Goal: Navigation & Orientation: Find specific page/section

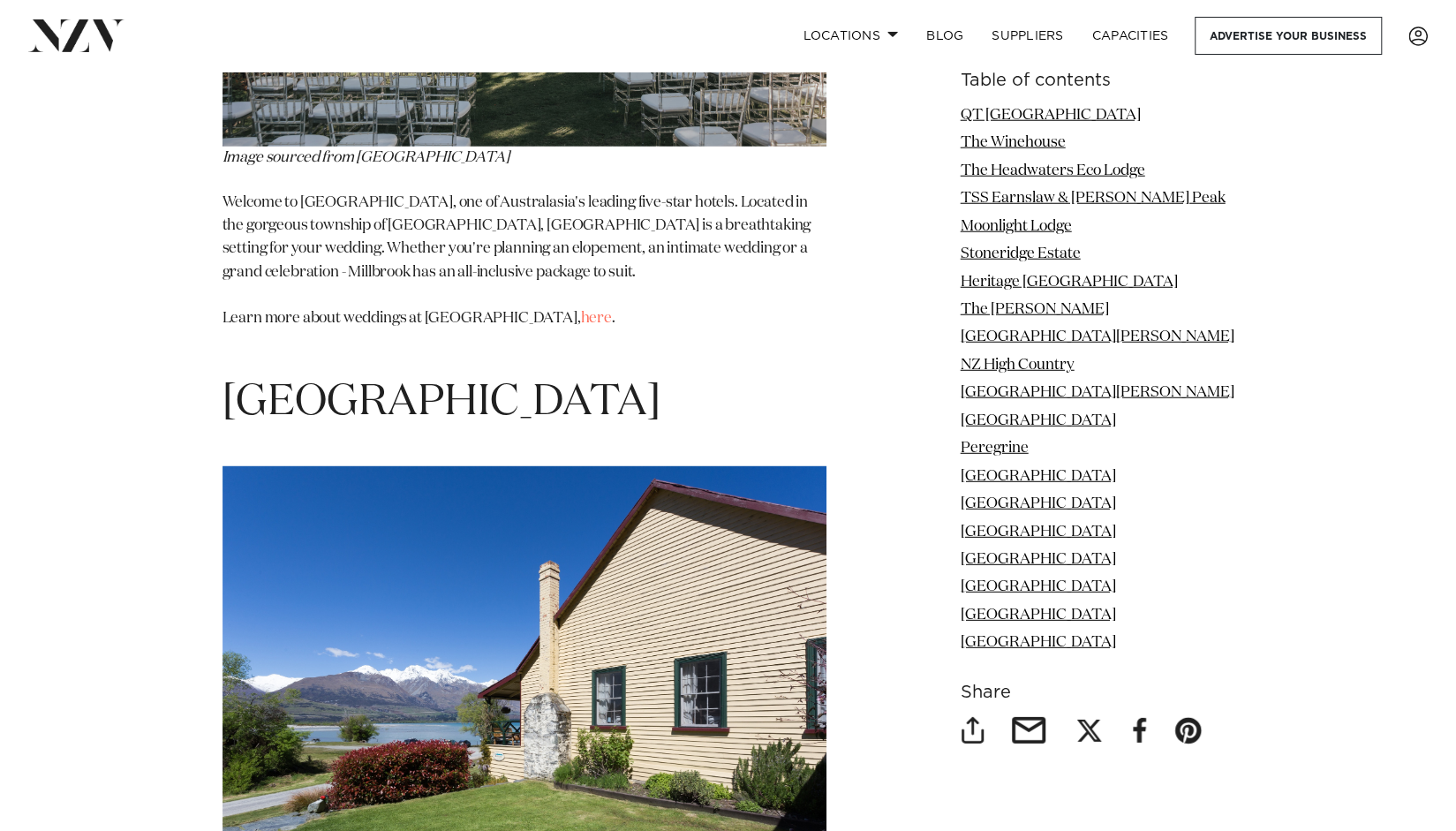
scroll to position [16081, 0]
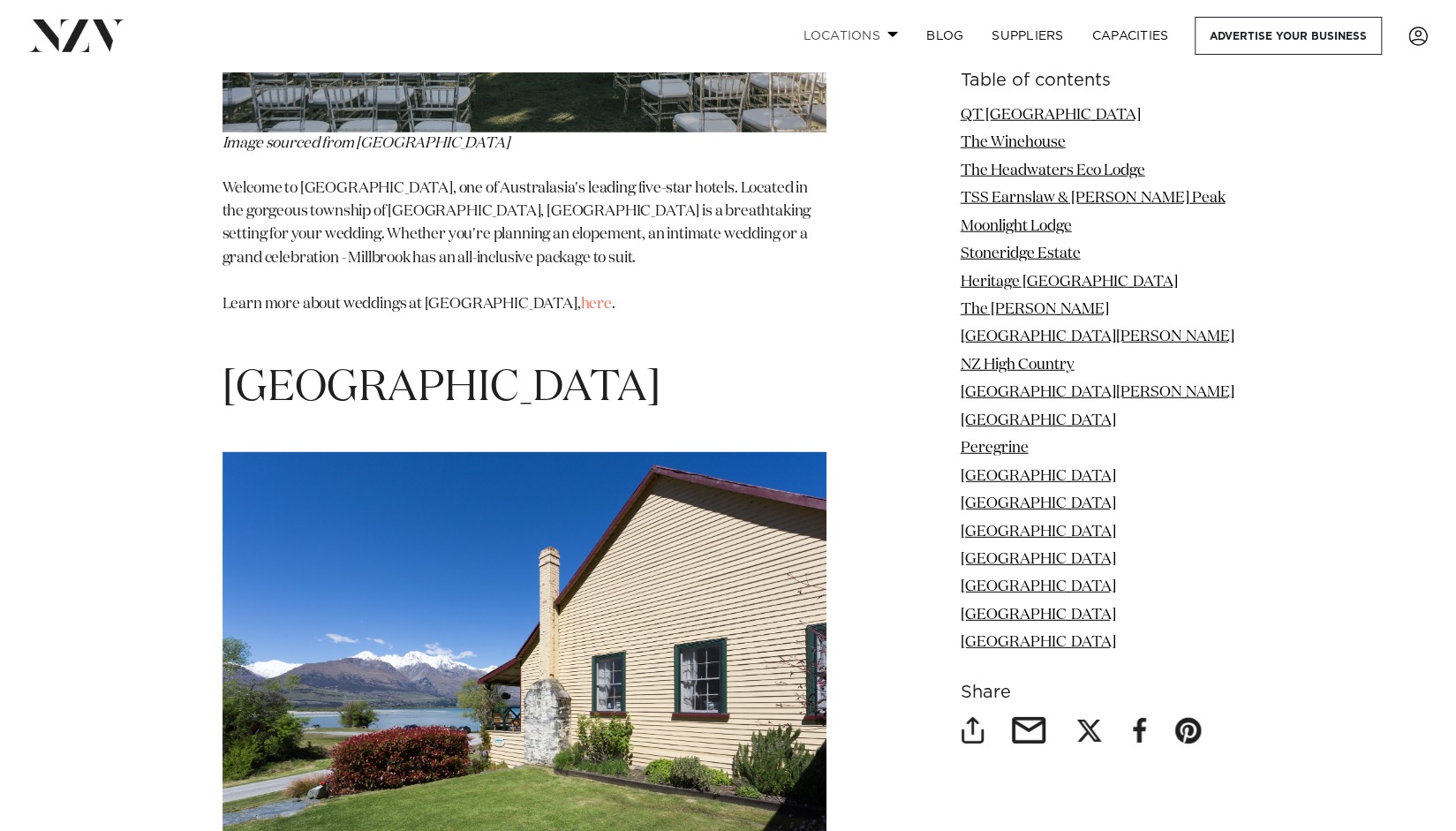
click at [897, 31] on link "Locations" at bounding box center [850, 36] width 124 height 38
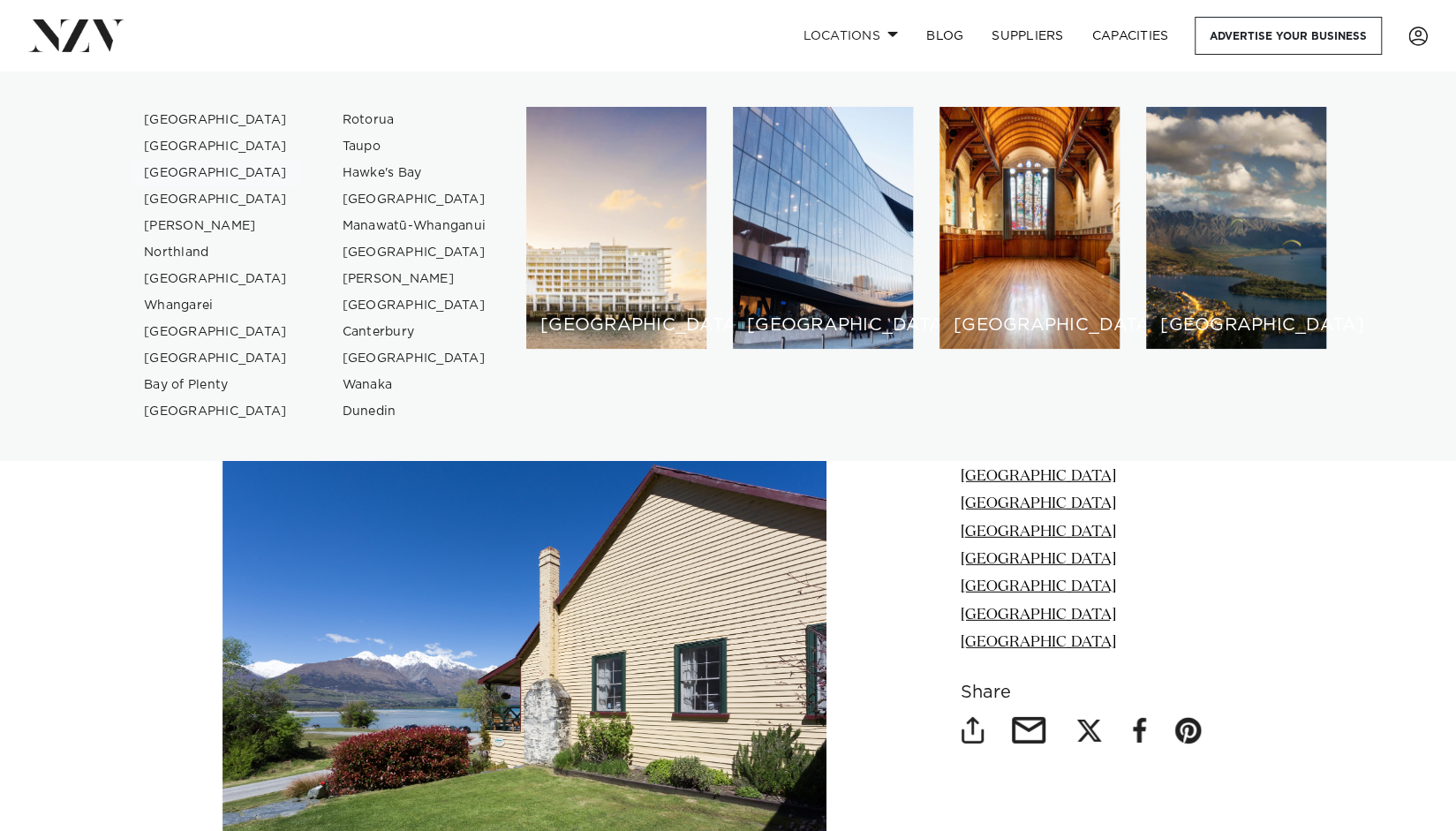
click at [206, 176] on link "[GEOGRAPHIC_DATA]" at bounding box center [215, 173] width 172 height 26
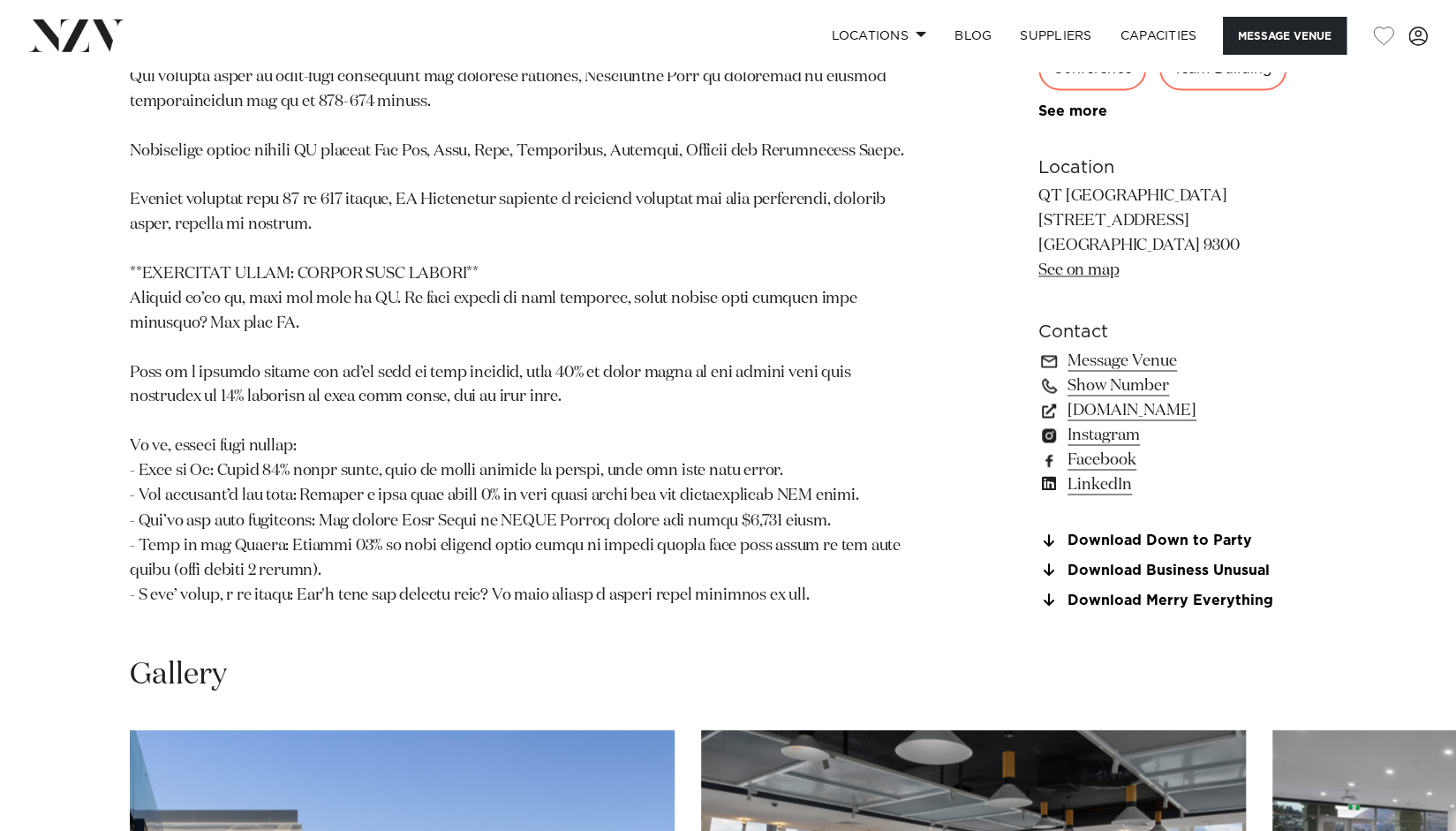
scroll to position [650, 0]
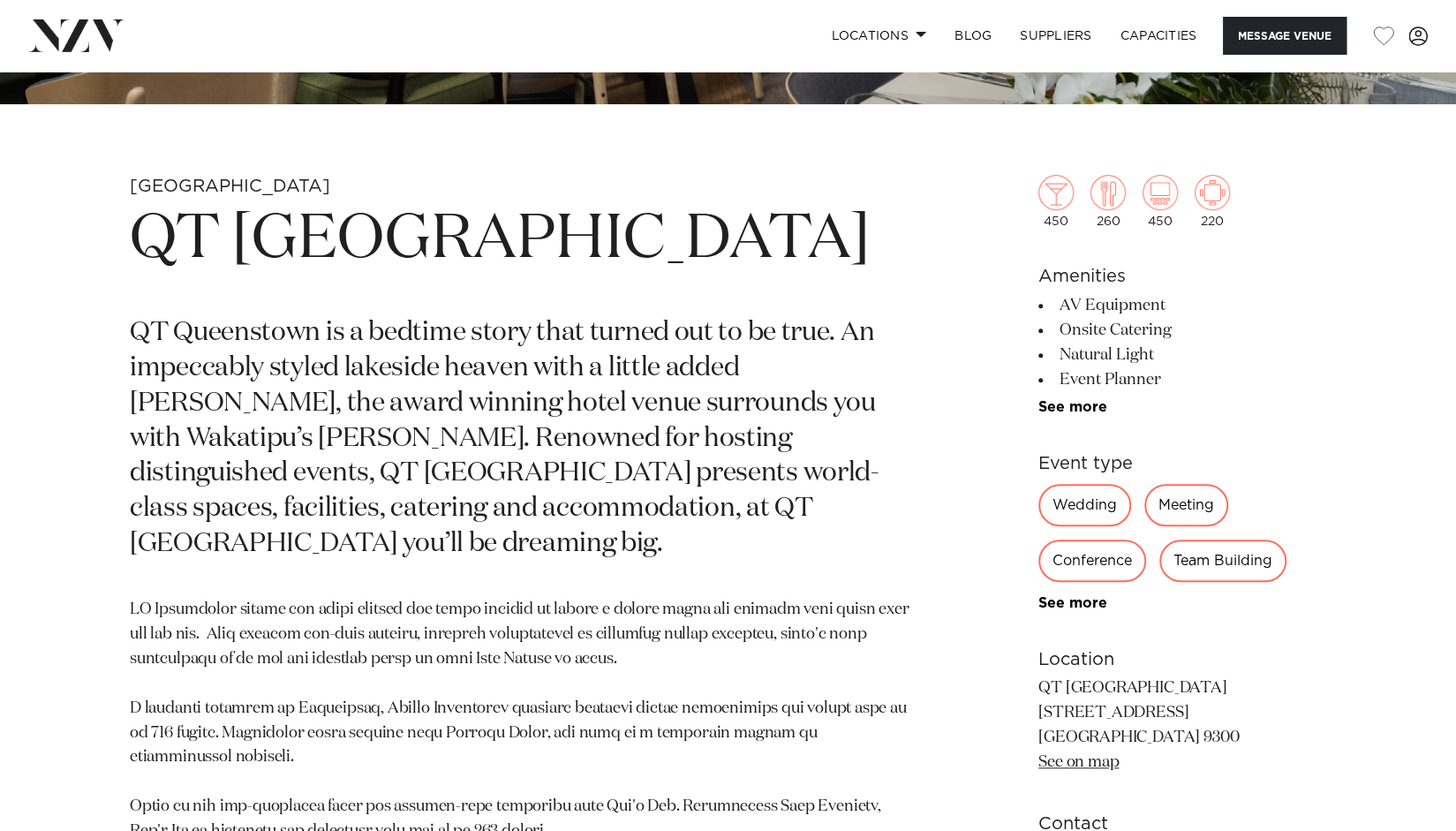
drag, startPoint x: 1468, startPoint y: 38, endPoint x: 1444, endPoint y: 113, distance: 78.7
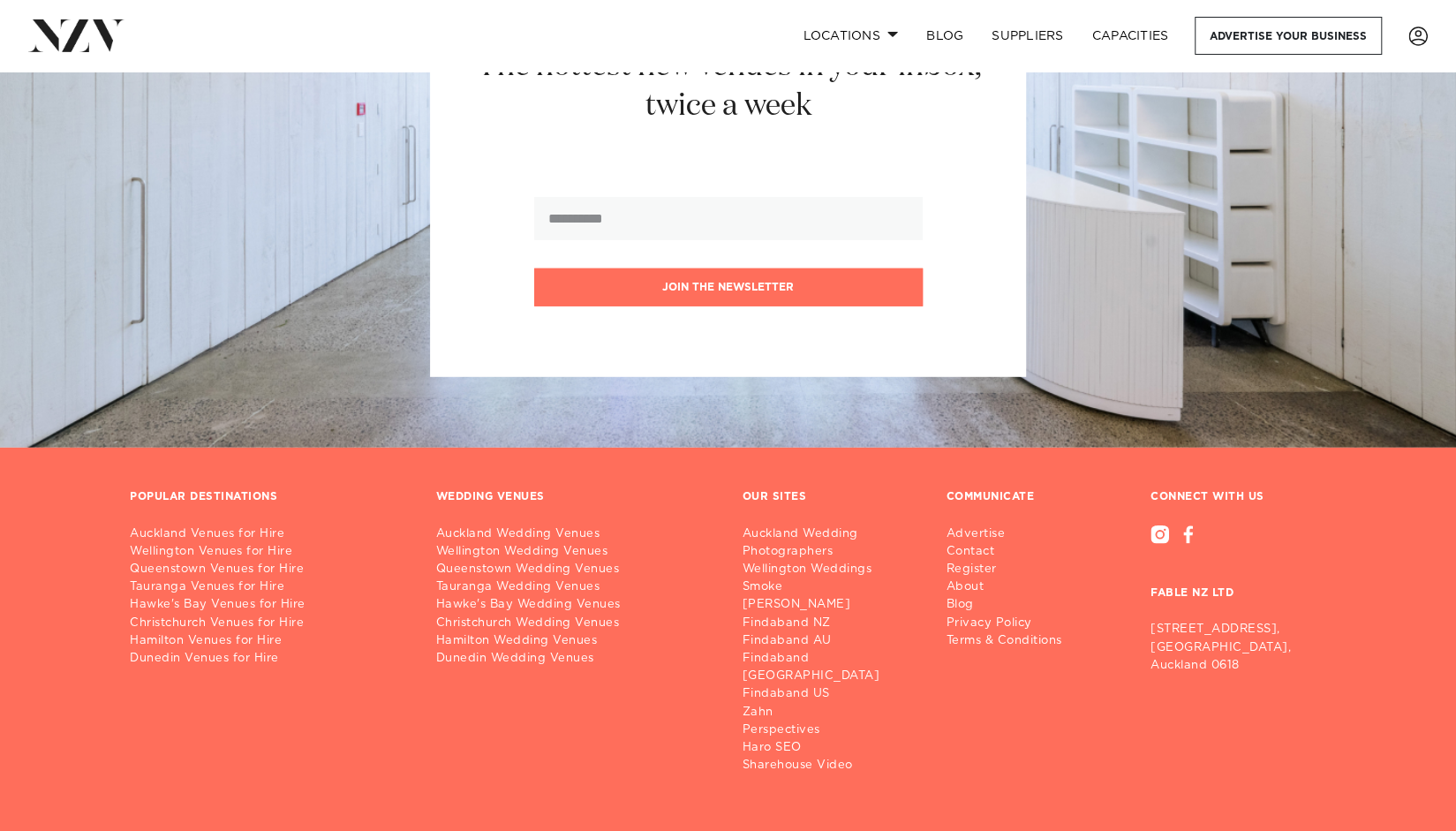
scroll to position [7586, 0]
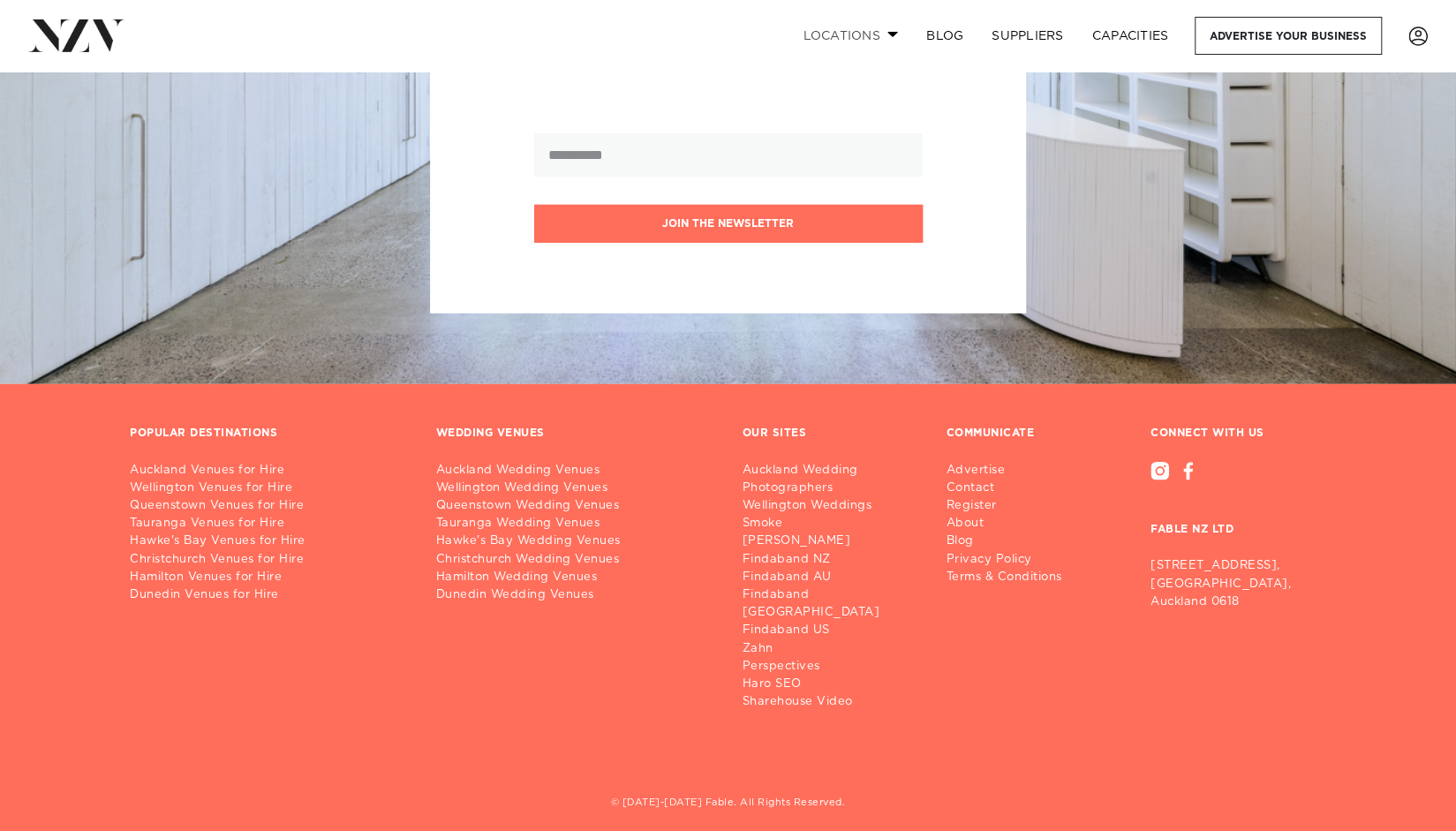
click at [842, 23] on link "Locations" at bounding box center [850, 36] width 124 height 38
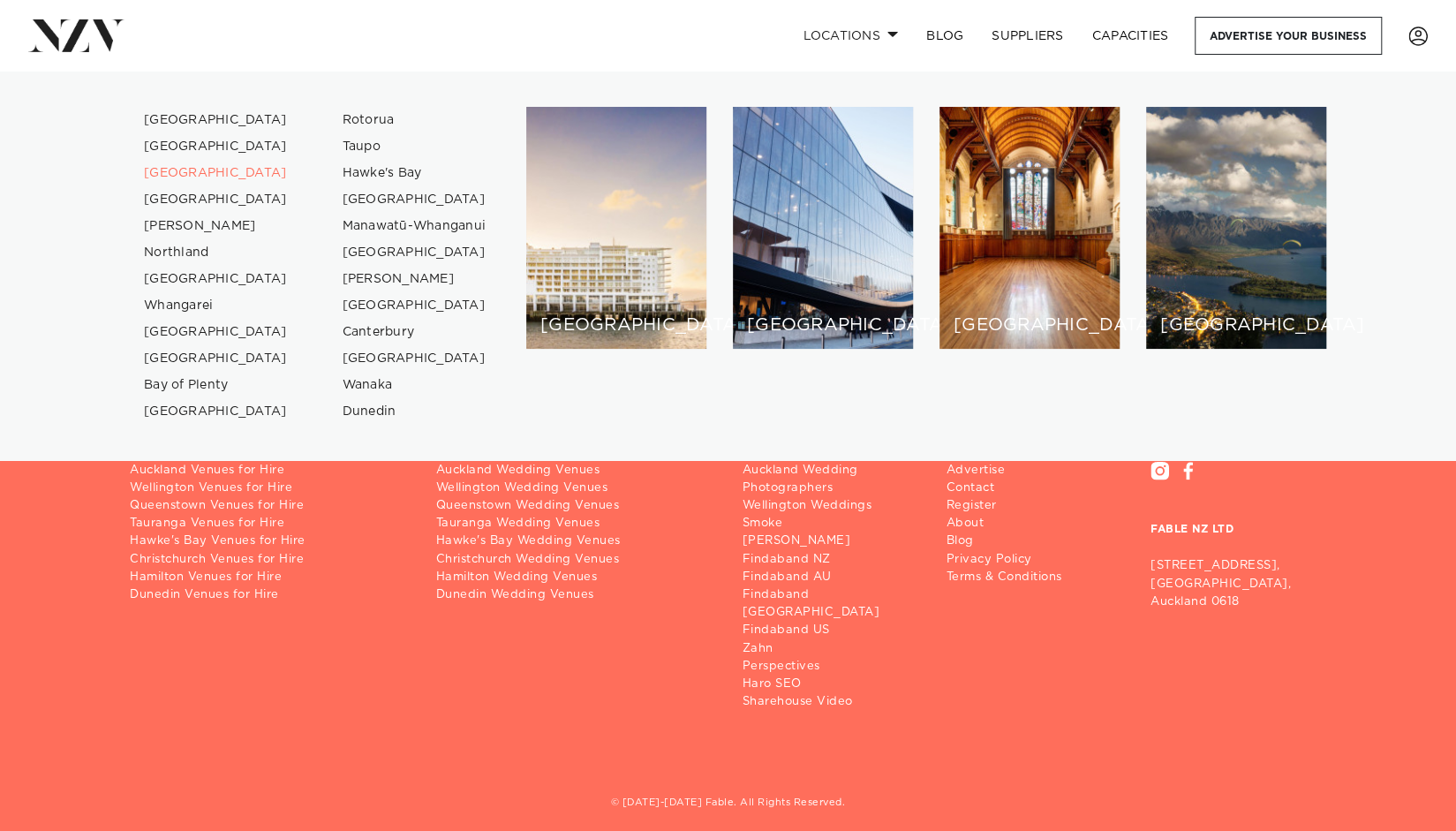
click at [341, 26] on link at bounding box center [231, 34] width 406 height 32
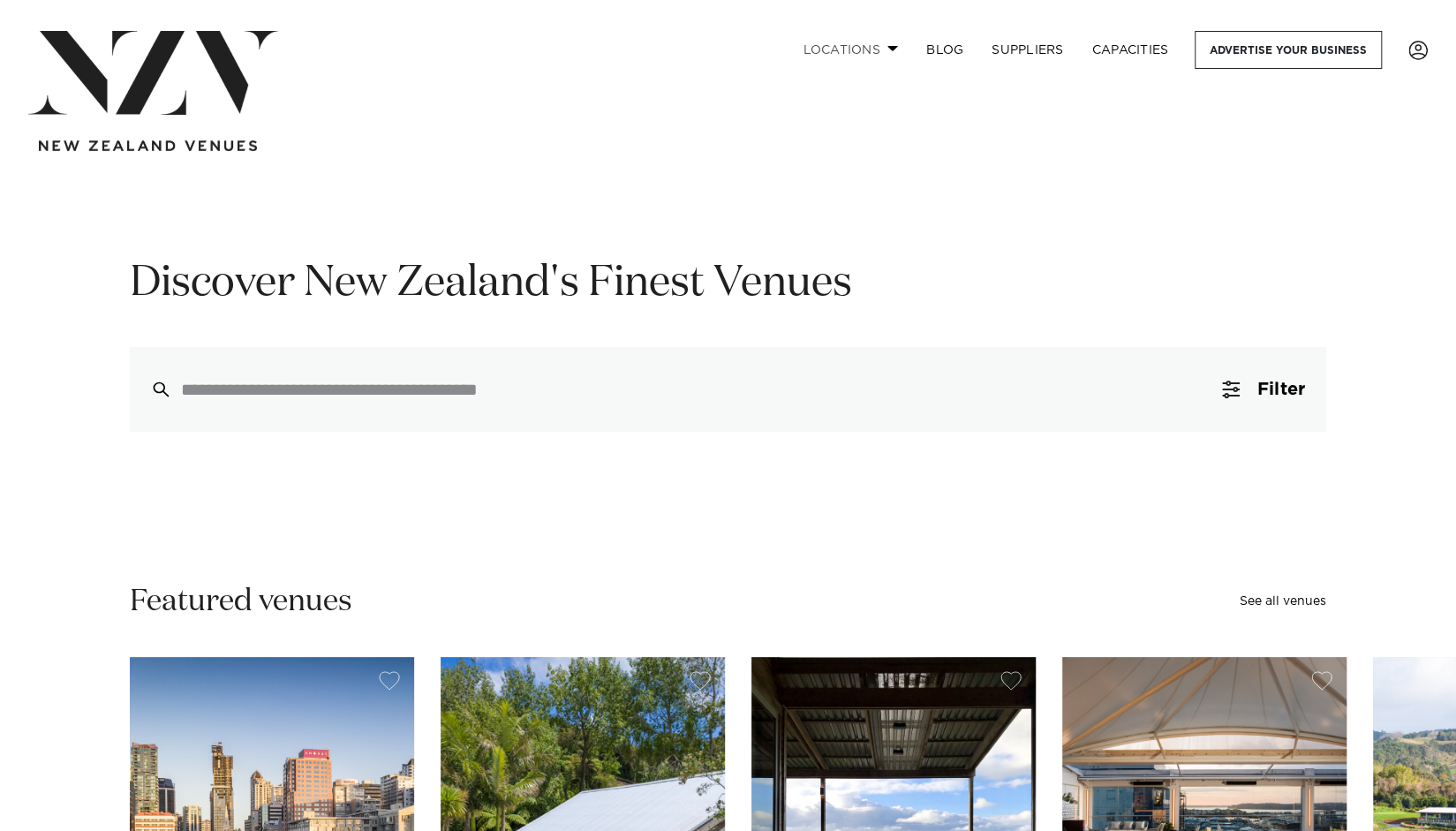
click at [846, 53] on link "Locations" at bounding box center [850, 50] width 124 height 38
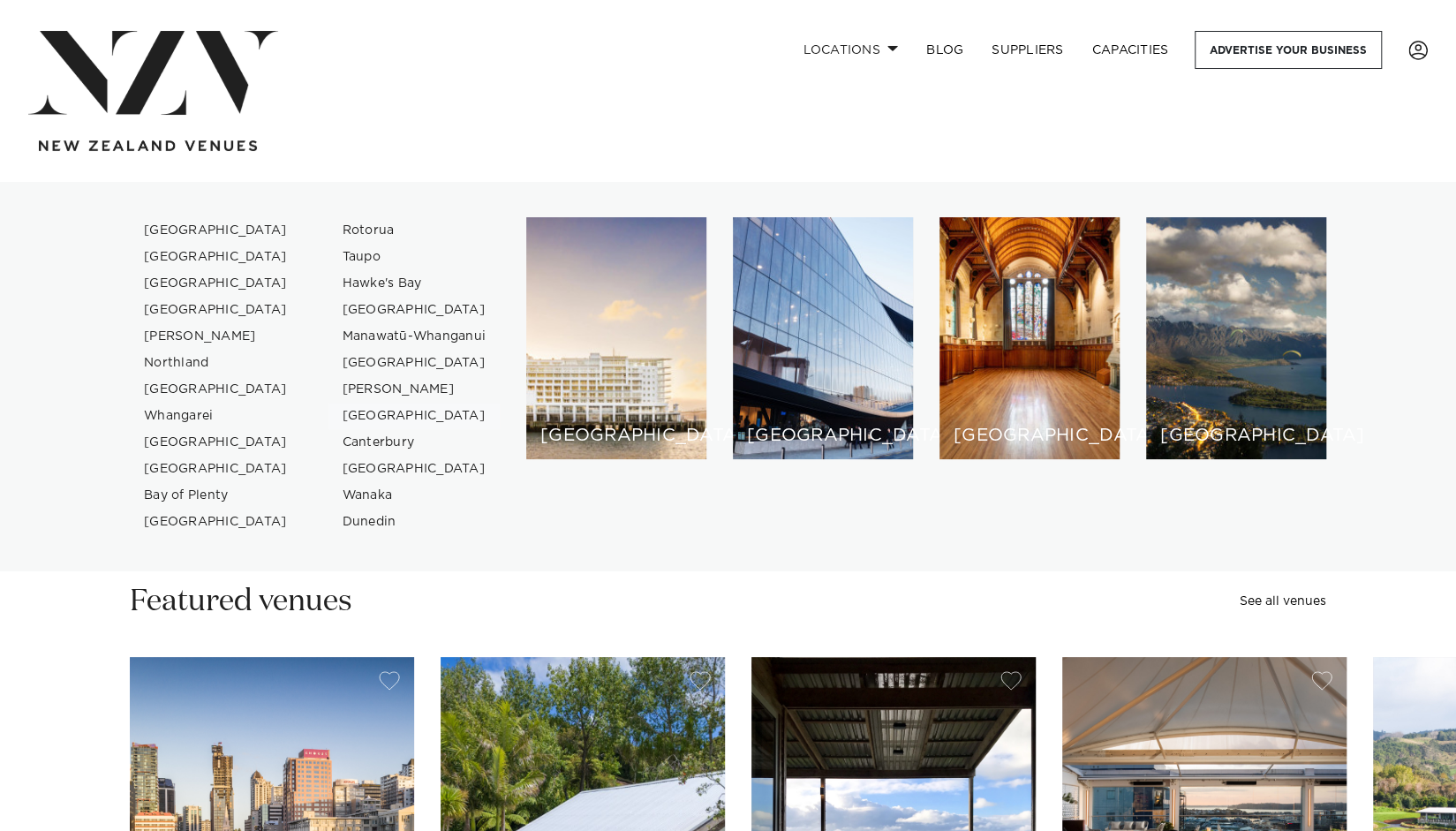
click at [371, 417] on link "[GEOGRAPHIC_DATA]" at bounding box center [414, 416] width 172 height 26
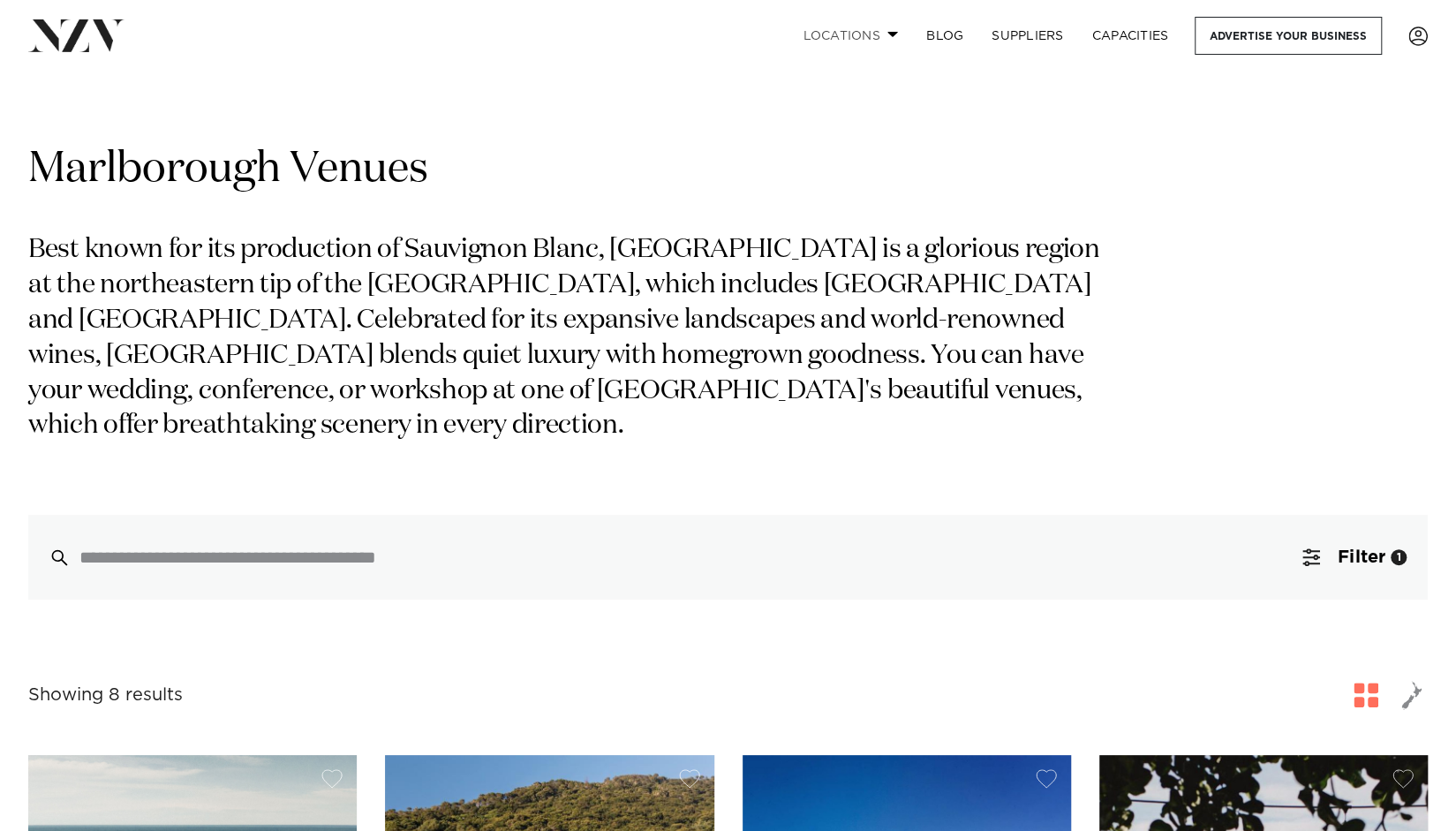
click at [875, 18] on link "Locations" at bounding box center [850, 36] width 124 height 38
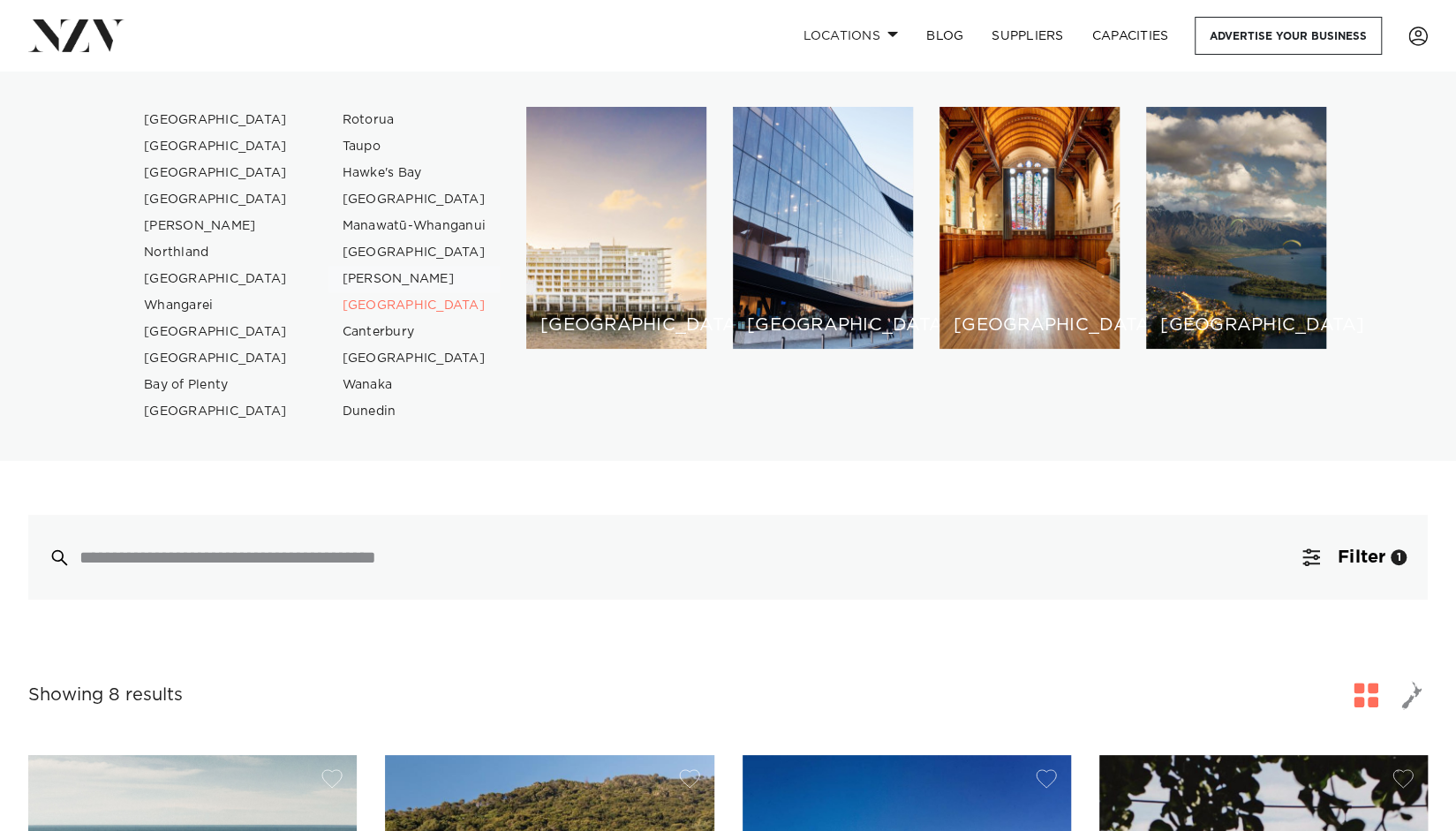
click at [357, 274] on link "[PERSON_NAME]" at bounding box center [414, 279] width 172 height 26
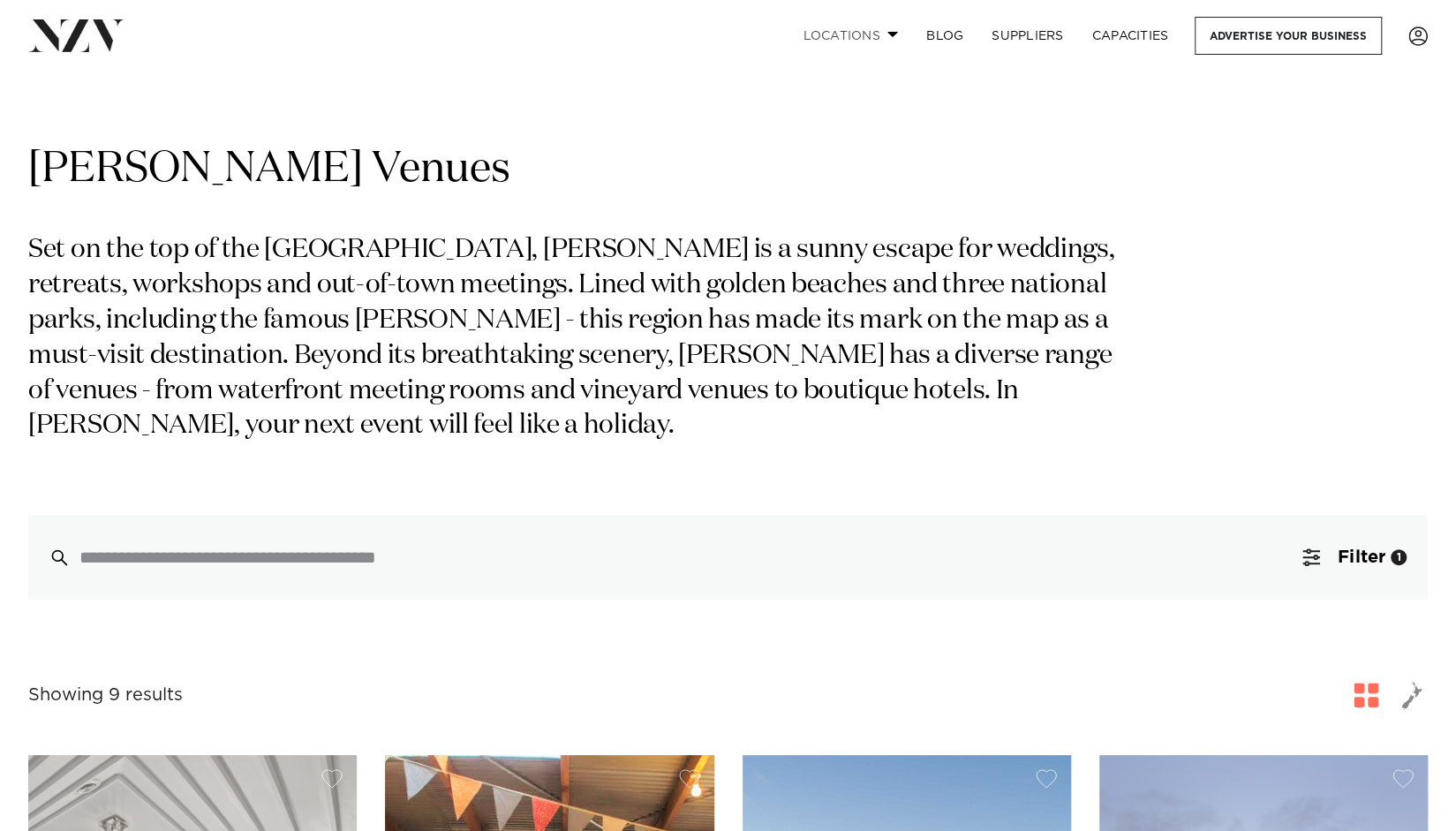
click at [864, 36] on link "Locations" at bounding box center [850, 36] width 124 height 38
